Goal: Task Accomplishment & Management: Manage account settings

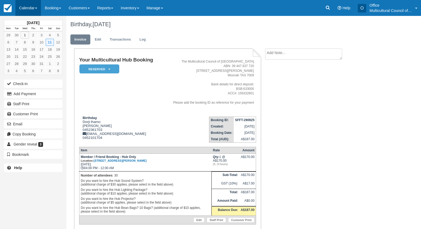
click at [25, 8] on link "Calendar" at bounding box center [27, 8] width 25 height 16
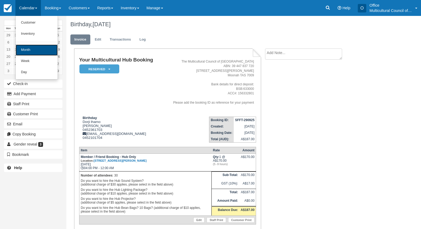
click at [37, 47] on link "Month" at bounding box center [37, 50] width 42 height 11
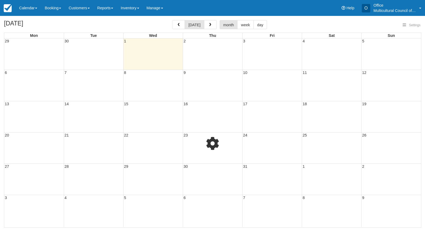
select select
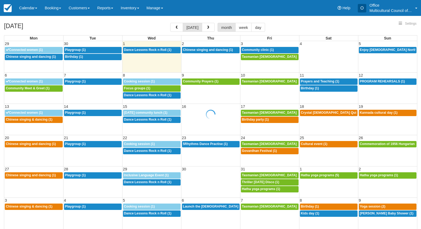
select select
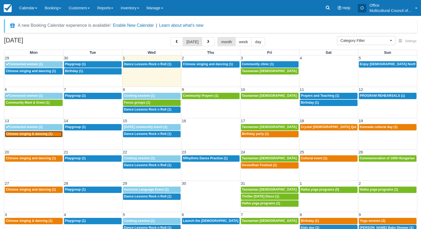
click at [31, 135] on span "Chinese singing & dancing (1)" at bounding box center [29, 134] width 46 height 4
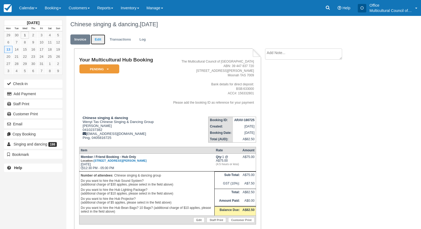
click at [101, 39] on link "Edit" at bounding box center [98, 40] width 14 height 10
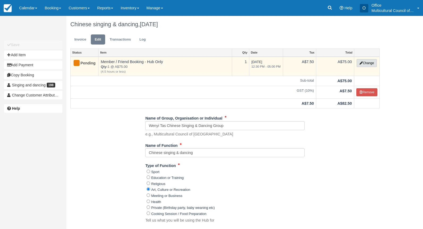
click at [361, 63] on icon "button" at bounding box center [360, 63] width 3 height 3
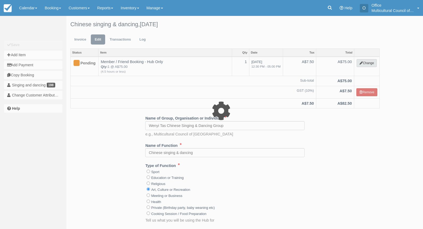
select select "2"
type input "75.00"
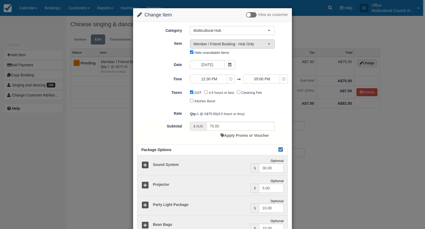
click at [231, 45] on span "Member / Friend Booking - Hub Only" at bounding box center [230, 43] width 74 height 5
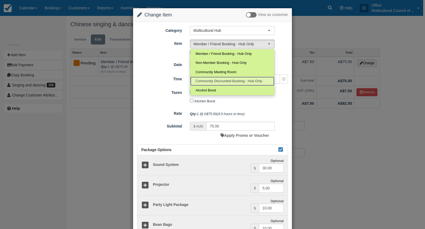
click at [235, 80] on span "Community Discounted Booking - Hub Only" at bounding box center [228, 81] width 67 height 5
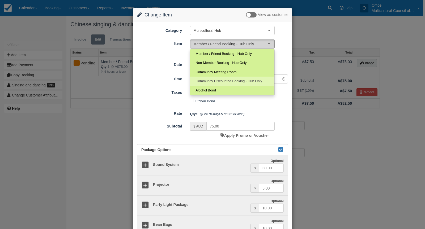
select select "4"
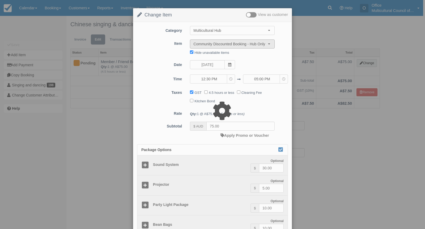
type input "40.00"
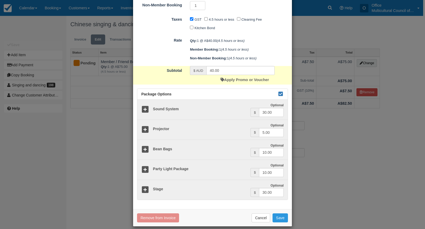
scroll to position [122, 0]
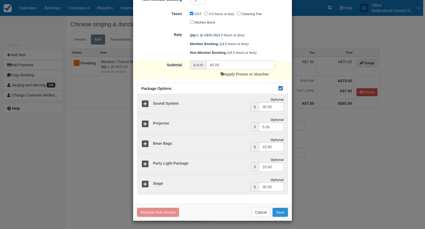
click at [278, 217] on button "Save" at bounding box center [279, 212] width 15 height 9
checkbox input "false"
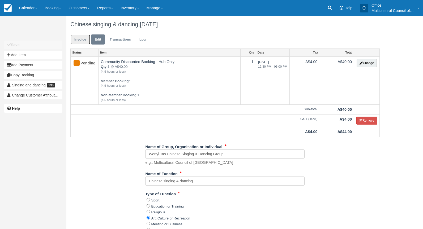
click at [81, 41] on link "Invoice" at bounding box center [80, 40] width 20 height 10
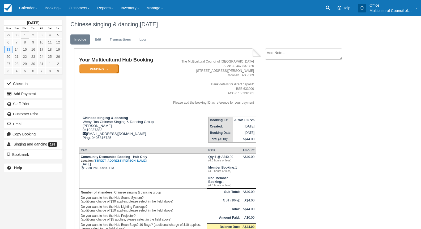
click at [91, 67] on em "Pending" at bounding box center [99, 69] width 40 height 9
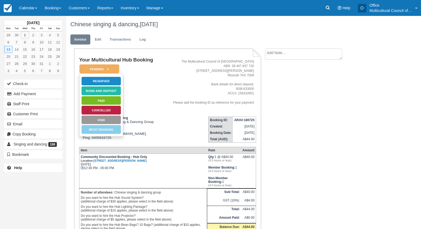
click at [100, 76] on ul "Reserved Bond and deposit Paid Cancelled Void MCOT Booking" at bounding box center [101, 105] width 44 height 63
click at [101, 82] on link "Reserved" at bounding box center [101, 81] width 40 height 9
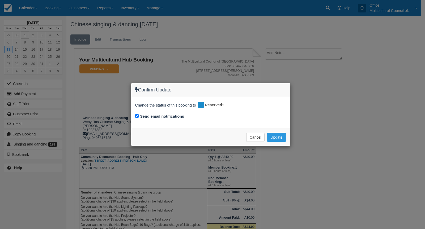
click at [273, 132] on div "Cancel Update Please wait" at bounding box center [210, 137] width 159 height 17
click at [276, 138] on button "Update" at bounding box center [276, 137] width 19 height 9
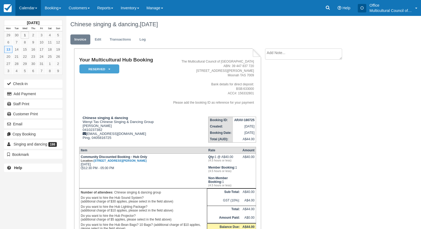
click at [24, 7] on link "Calendar" at bounding box center [27, 8] width 25 height 16
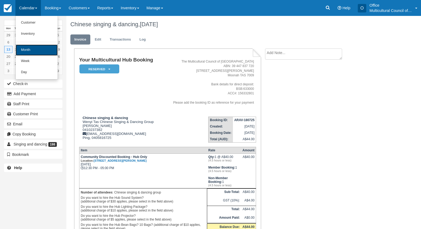
click at [36, 47] on link "Month" at bounding box center [37, 50] width 42 height 11
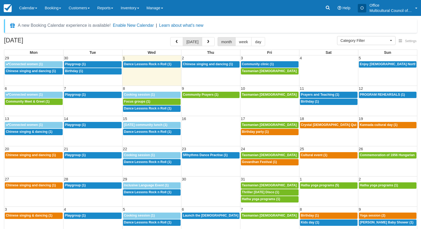
select select
click at [53, 156] on span "Chinese singing and dancing (1)" at bounding box center [31, 155] width 50 height 4
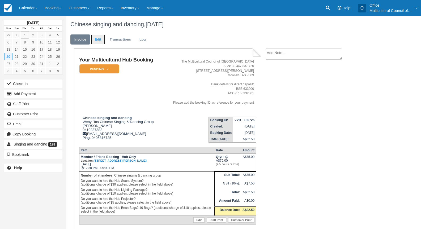
click at [98, 43] on link "Edit" at bounding box center [98, 40] width 14 height 10
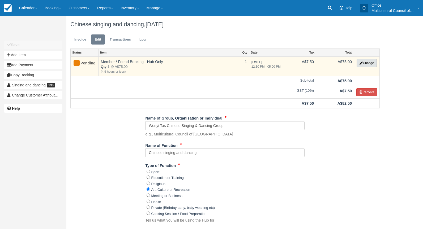
click at [362, 65] on button "Change" at bounding box center [366, 63] width 20 height 8
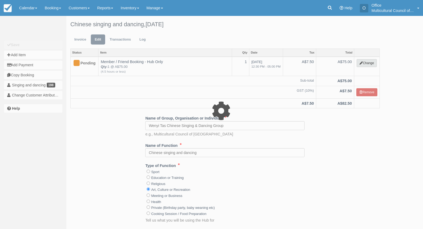
select select "2"
type input "75.00"
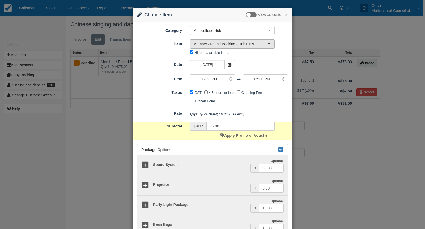
click at [233, 44] on span "Member / Friend Booking - Hub Only" at bounding box center [230, 43] width 74 height 5
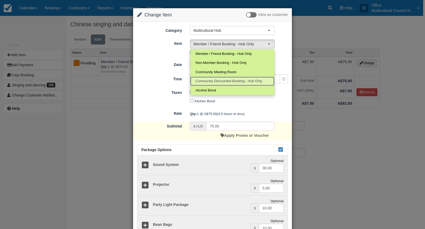
click at [223, 80] on span "Community Discounted Booking - Hub Only" at bounding box center [228, 81] width 67 height 5
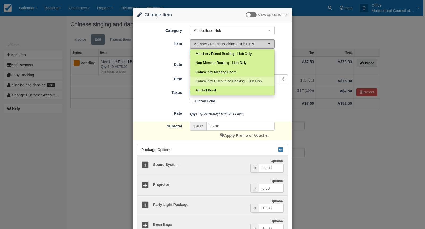
select select "4"
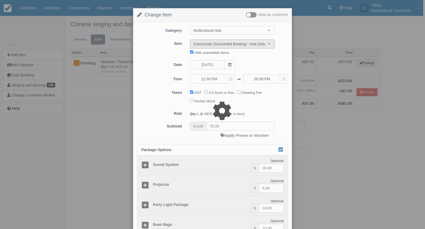
type input "40.00"
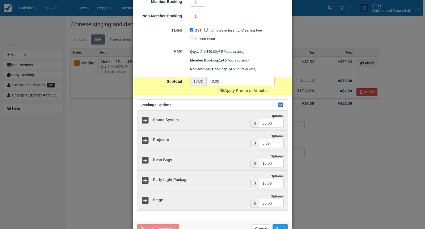
scroll to position [122, 0]
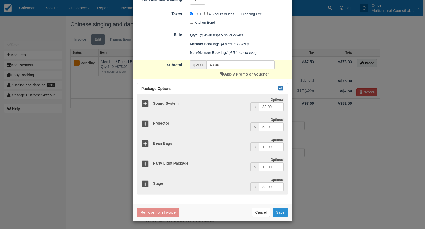
click at [277, 213] on button "Save" at bounding box center [279, 212] width 15 height 9
checkbox input "false"
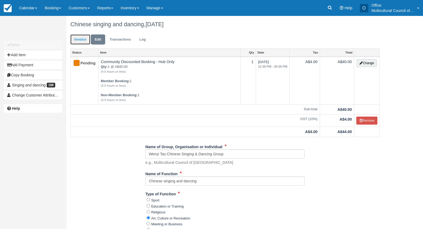
click at [78, 39] on link "Invoice" at bounding box center [80, 40] width 20 height 10
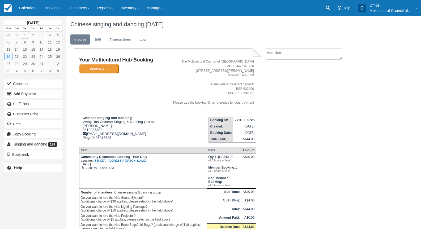
click at [90, 66] on em "Pending" at bounding box center [99, 69] width 40 height 9
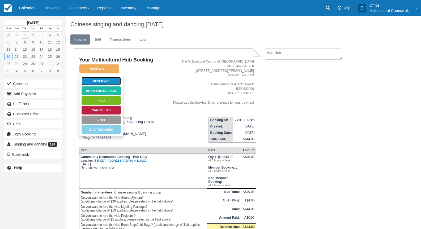
click at [95, 82] on link "Reserved" at bounding box center [101, 81] width 40 height 9
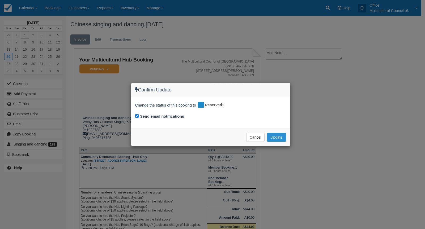
click at [274, 138] on button "Update" at bounding box center [276, 137] width 19 height 9
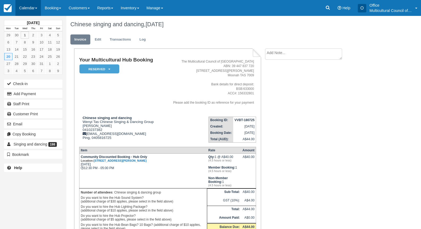
click at [23, 9] on link "Calendar" at bounding box center [27, 8] width 25 height 16
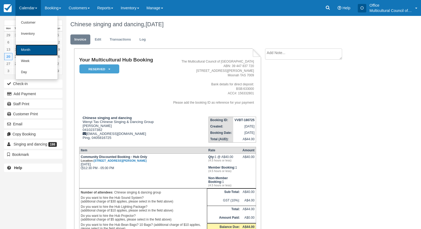
click at [35, 53] on link "Month" at bounding box center [37, 50] width 42 height 11
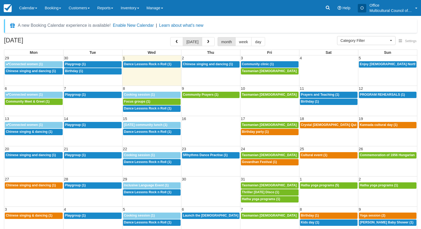
select select
click at [31, 188] on link "12:30p Chinese singing and dancing (1)" at bounding box center [34, 186] width 58 height 6
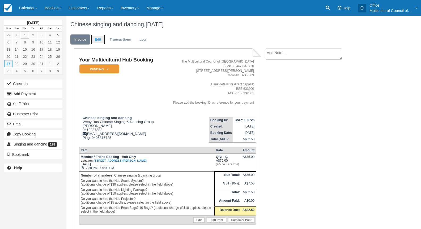
click at [97, 39] on link "Edit" at bounding box center [98, 40] width 14 height 10
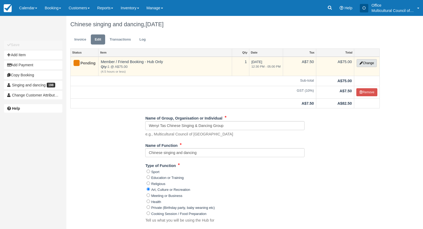
click at [361, 63] on icon "button" at bounding box center [360, 63] width 3 height 3
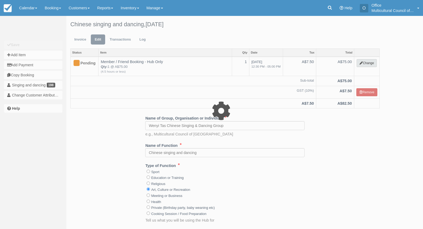
select select "2"
type input "75.00"
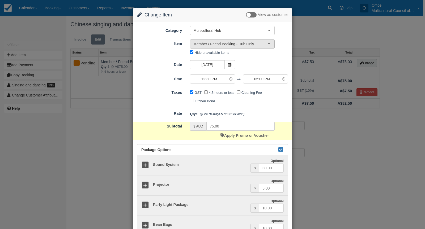
click at [235, 46] on span "Member / Friend Booking - Hub Only" at bounding box center [230, 43] width 74 height 5
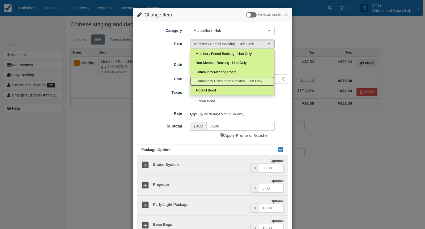
click at [235, 80] on span "Community Discounted Booking - Hub Only" at bounding box center [228, 81] width 67 height 5
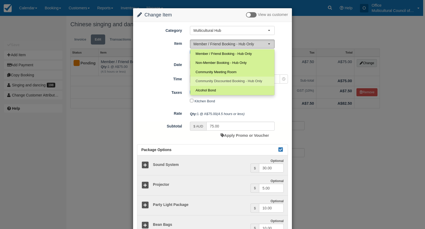
select select "4"
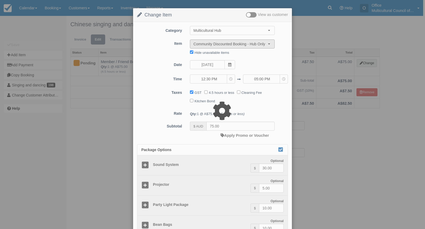
type input "40.00"
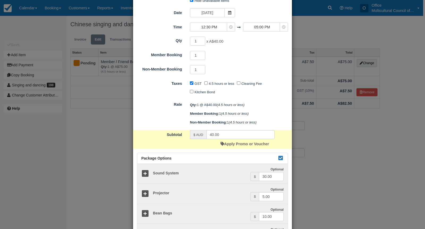
scroll to position [122, 0]
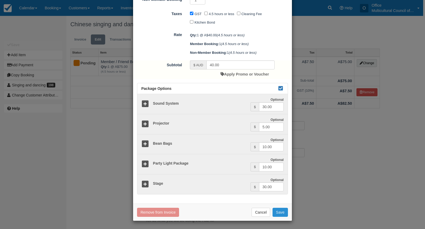
click at [281, 215] on button "Save" at bounding box center [279, 212] width 15 height 9
checkbox input "false"
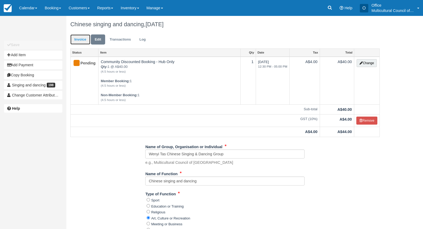
click at [79, 40] on link "Invoice" at bounding box center [80, 40] width 20 height 10
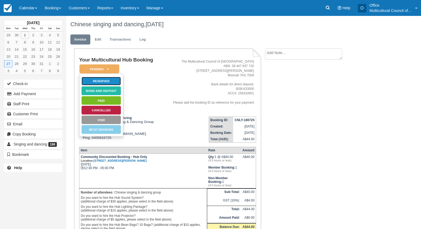
click at [96, 78] on link "Reserved" at bounding box center [101, 81] width 40 height 9
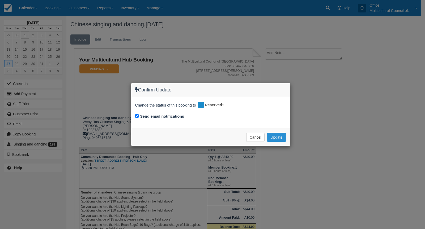
click at [272, 138] on button "Update" at bounding box center [276, 137] width 19 height 9
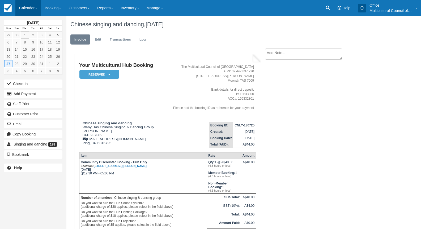
click at [29, 10] on link "Calendar" at bounding box center [27, 8] width 25 height 16
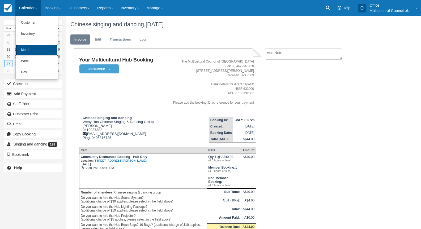
click at [40, 50] on link "Month" at bounding box center [37, 50] width 42 height 11
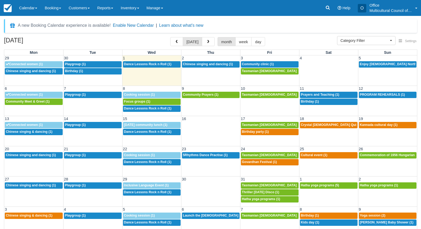
select select
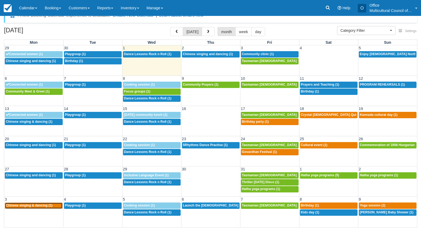
click at [53, 205] on div "12:30p Chinese singing & dancing (1)" at bounding box center [34, 206] width 56 height 4
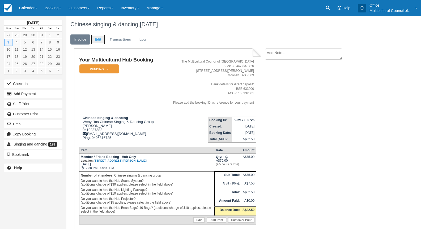
click at [98, 43] on link "Edit" at bounding box center [98, 40] width 14 height 10
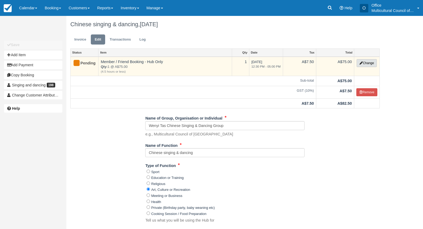
click at [362, 63] on icon "button" at bounding box center [360, 63] width 3 height 3
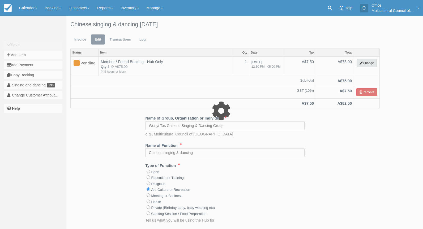
select select "2"
type input "75.00"
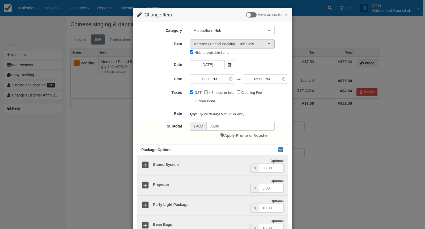
click at [234, 45] on span "Member / Friend Booking - Hub Only" at bounding box center [230, 43] width 74 height 5
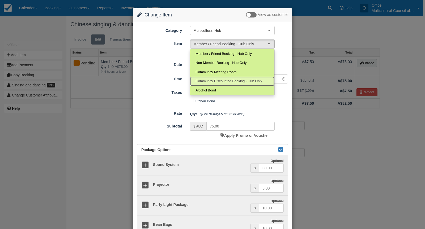
click at [229, 81] on span "Community Discounted Booking - Hub Only" at bounding box center [228, 81] width 67 height 5
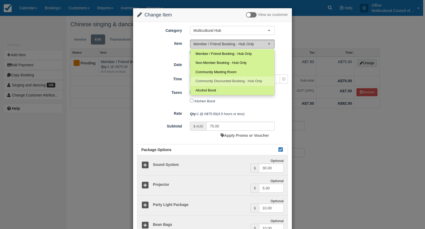
select select "4"
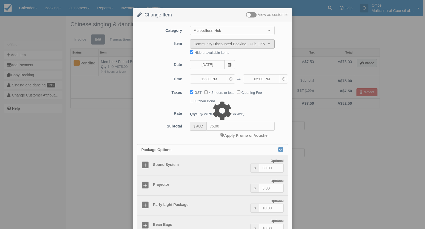
type input "40.00"
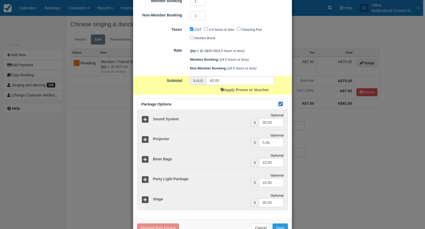
scroll to position [122, 0]
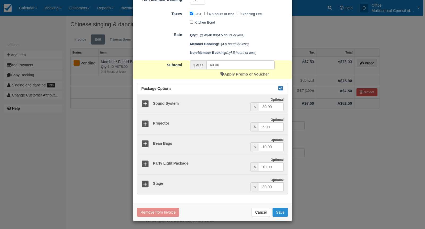
click at [282, 214] on button "Save" at bounding box center [279, 212] width 15 height 9
checkbox input "false"
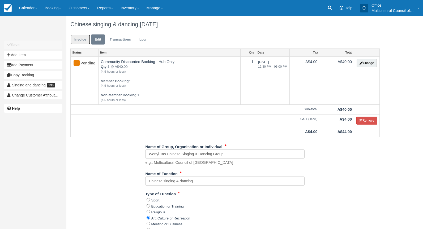
click at [83, 38] on link "Invoice" at bounding box center [80, 40] width 20 height 10
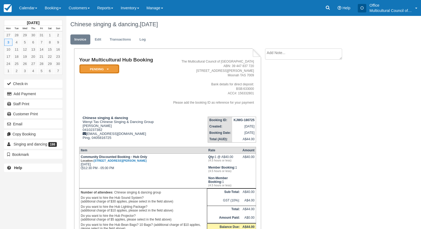
click at [97, 71] on em "Pending" at bounding box center [99, 69] width 40 height 9
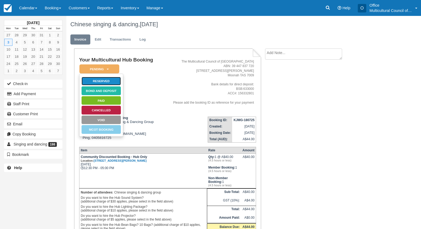
click at [94, 82] on link "Reserved" at bounding box center [101, 81] width 40 height 9
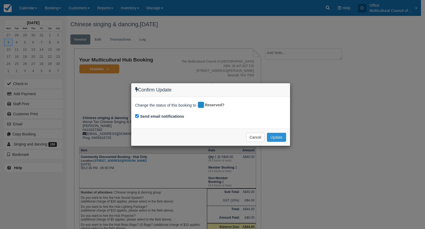
click at [280, 136] on button "Update" at bounding box center [276, 137] width 19 height 9
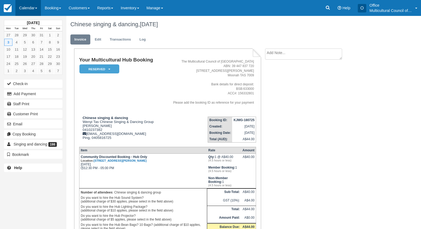
click at [34, 5] on link "Calendar" at bounding box center [27, 8] width 25 height 16
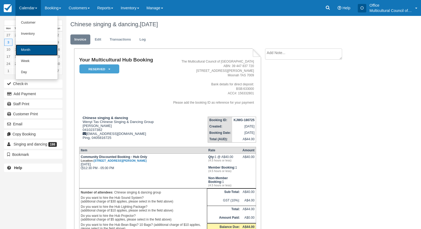
click at [36, 47] on link "Month" at bounding box center [37, 50] width 42 height 11
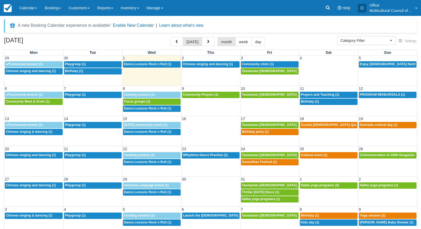
select select
click at [274, 134] on link "6p Birthday party (1)" at bounding box center [270, 132] width 58 height 6
select select
click at [305, 128] on link "8a Crystal Queer Quiz night (2)" at bounding box center [329, 125] width 58 height 6
select select
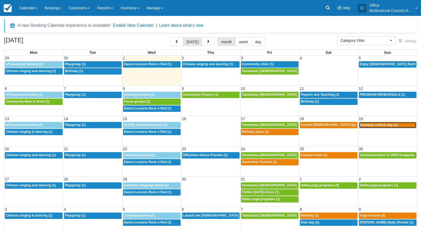
click at [366, 126] on span "Kannada cultural day (1)" at bounding box center [379, 125] width 38 height 4
select select
click at [379, 65] on span "Enjoy [DEMOGRAPHIC_DATA] North service (3)" at bounding box center [397, 64] width 74 height 4
select select
click at [310, 23] on div "A new Booking Calendar experience is available! Enable New Calendar | Learn abo…" at bounding box center [210, 26] width 413 height 14
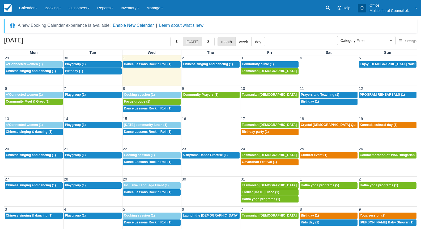
click at [115, 40] on div "October 2025 today month week day" at bounding box center [210, 42] width 413 height 11
click at [121, 38] on div "October 2025 today month week day" at bounding box center [210, 42] width 413 height 11
click at [389, 67] on link "3p Enjoy Church North service (3)" at bounding box center [388, 64] width 58 height 6
select select
